Goal: Information Seeking & Learning: Compare options

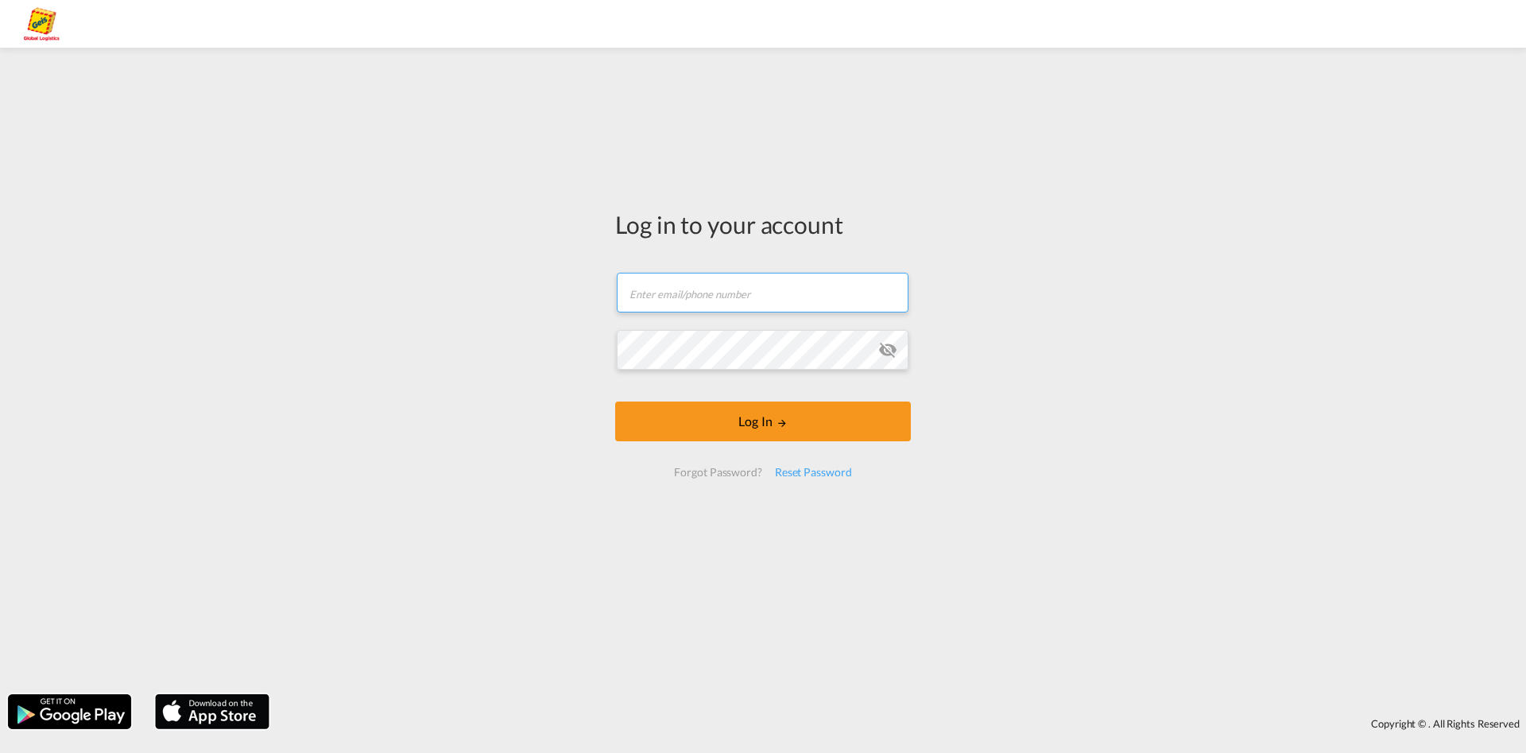
click at [690, 300] on input "text" at bounding box center [763, 293] width 292 height 40
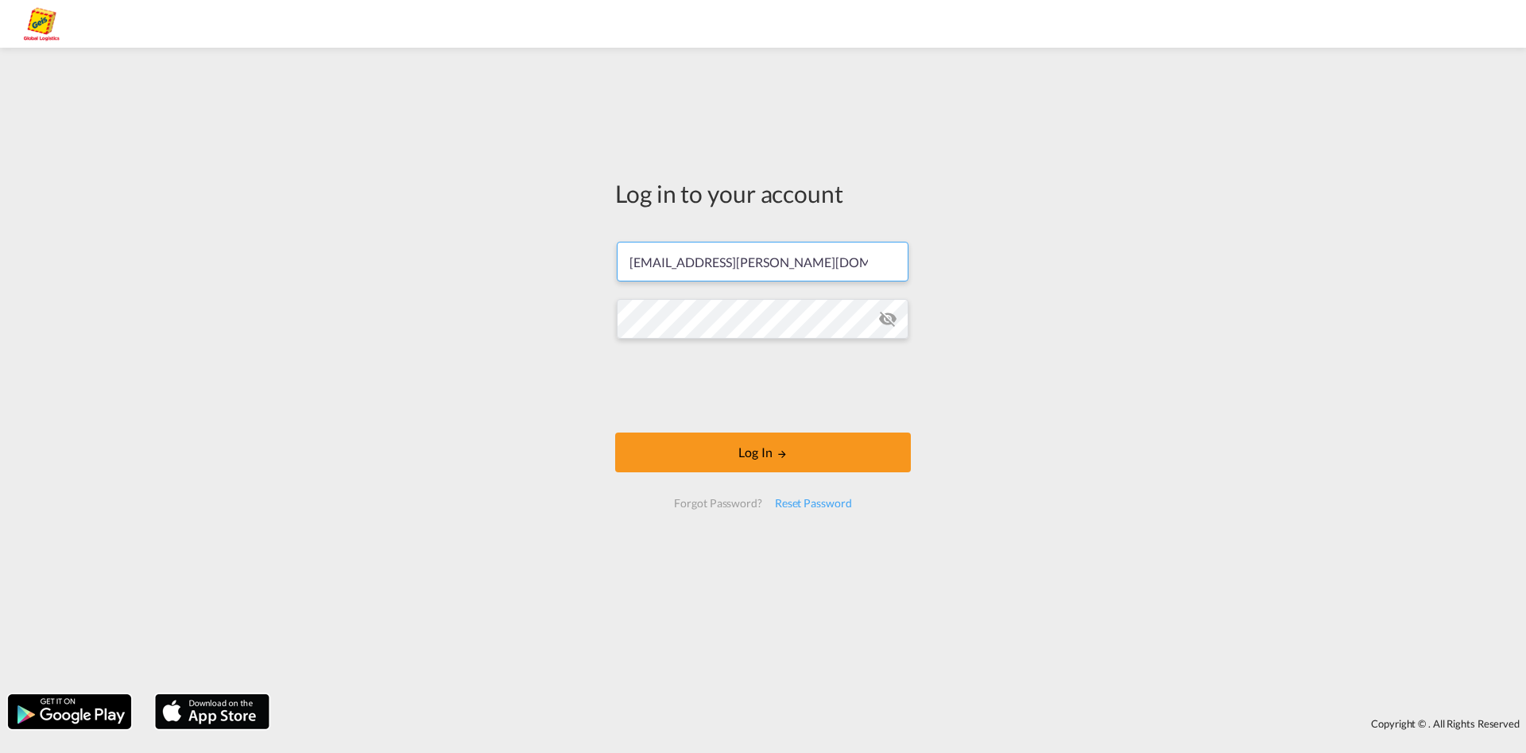
type input "[EMAIL_ADDRESS][PERSON_NAME][DOMAIN_NAME]"
click at [746, 448] on button "Log In" at bounding box center [763, 452] width 296 height 40
